Goal: Manage account settings

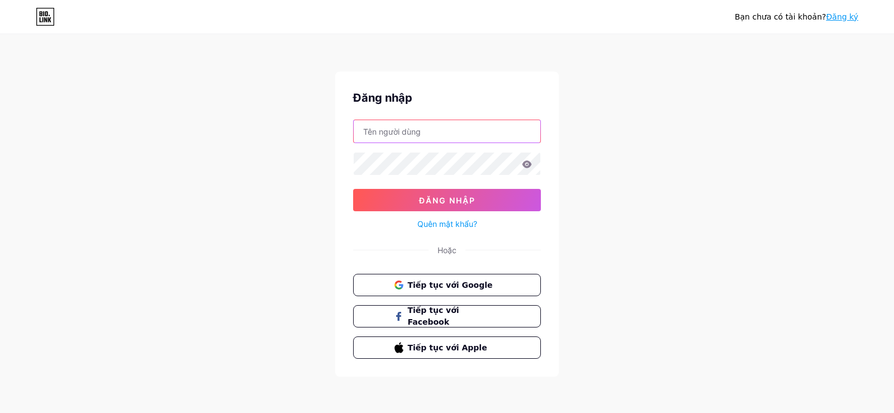
click at [439, 133] on input "text" at bounding box center [447, 131] width 187 height 22
click at [441, 131] on input "text" at bounding box center [447, 131] width 187 height 22
type input "haoan"
click at [529, 165] on icon at bounding box center [528, 163] width 10 height 7
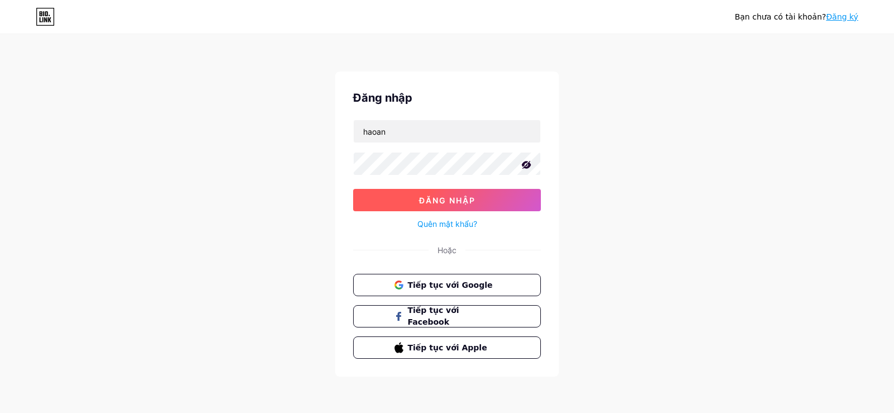
click at [454, 200] on font "Đăng nhập" at bounding box center [447, 201] width 56 height 10
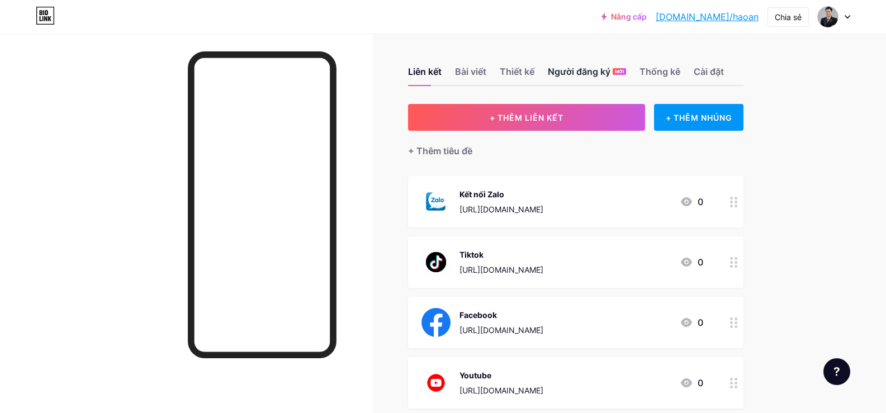
click at [591, 70] on font "Người đăng ký" at bounding box center [579, 71] width 63 height 11
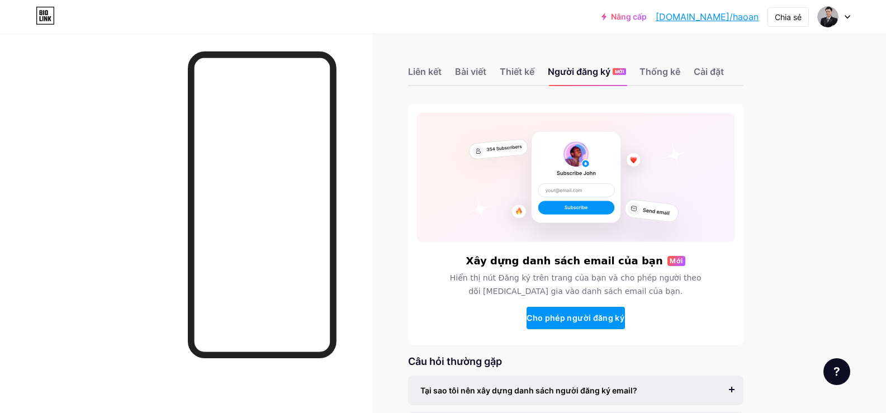
click at [540, 64] on div "Liên kết Bài viết Thiết kế Người đăng ký MỚI Thống kê Cài đặt" at bounding box center [575, 66] width 335 height 39
click at [655, 69] on font "Thống kê" at bounding box center [659, 71] width 41 height 11
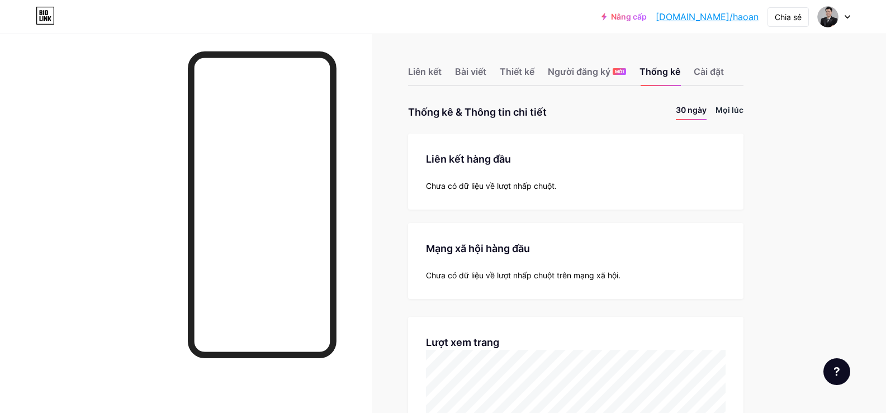
click at [735, 109] on font "Mọi lúc" at bounding box center [730, 110] width 28 height 10
click at [578, 73] on font "Người đăng ký" at bounding box center [579, 71] width 63 height 11
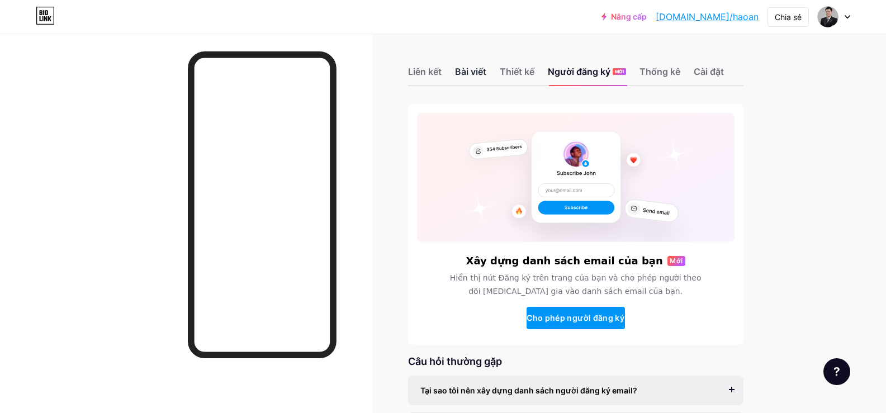
click at [474, 69] on font "Bài viết" at bounding box center [470, 71] width 31 height 11
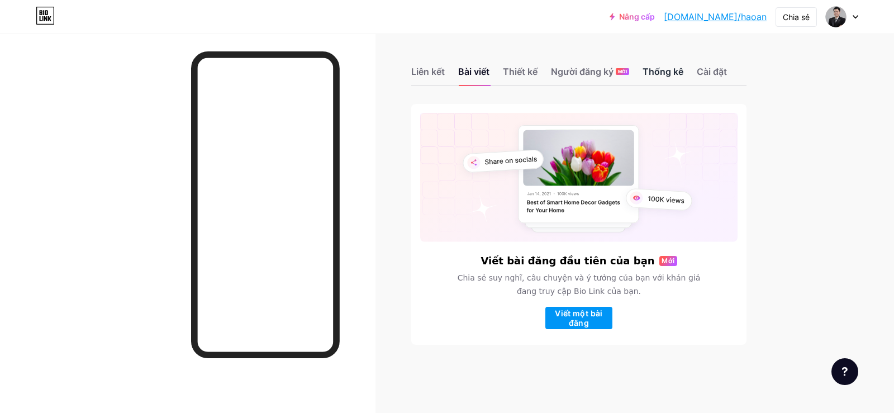
click at [670, 77] on div "Thống kê" at bounding box center [663, 75] width 41 height 20
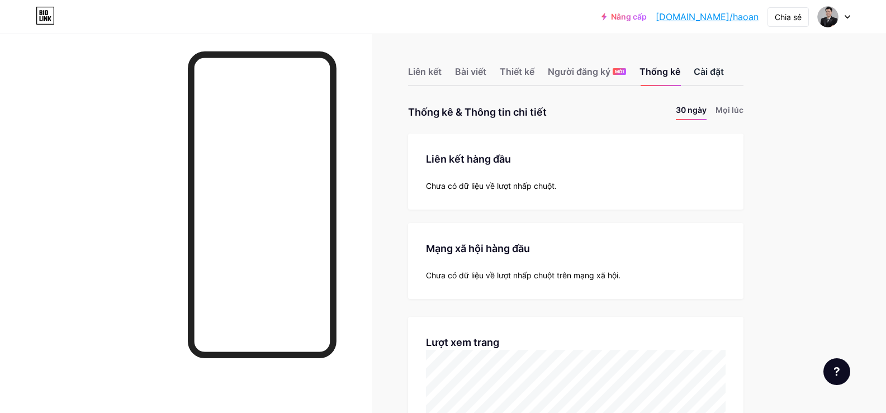
scroll to position [413, 886]
click at [715, 75] on font "Cài đặt" at bounding box center [709, 71] width 30 height 11
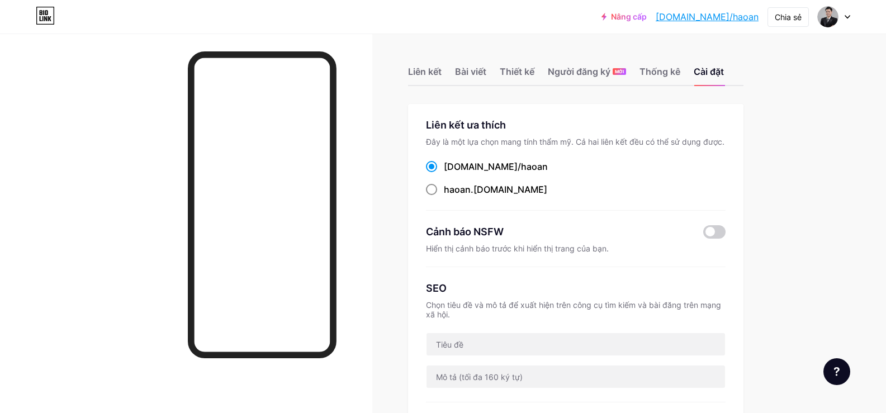
click at [475, 191] on font ".[DOMAIN_NAME]" at bounding box center [509, 189] width 77 height 11
click at [451, 196] on input "haoan .[DOMAIN_NAME]" at bounding box center [447, 199] width 7 height 7
radio input "true"
click at [480, 162] on font "[DOMAIN_NAME]/" at bounding box center [482, 166] width 77 height 11
click at [451, 173] on input "[DOMAIN_NAME]/ haoan" at bounding box center [447, 176] width 7 height 7
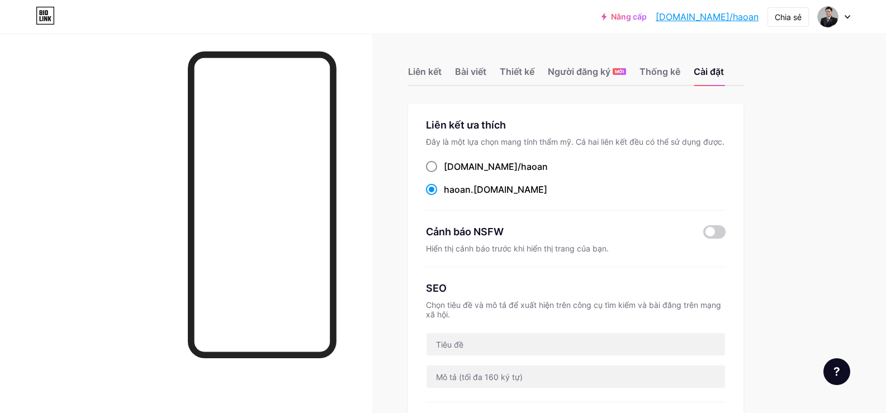
radio input "true"
